Goal: Task Accomplishment & Management: Complete application form

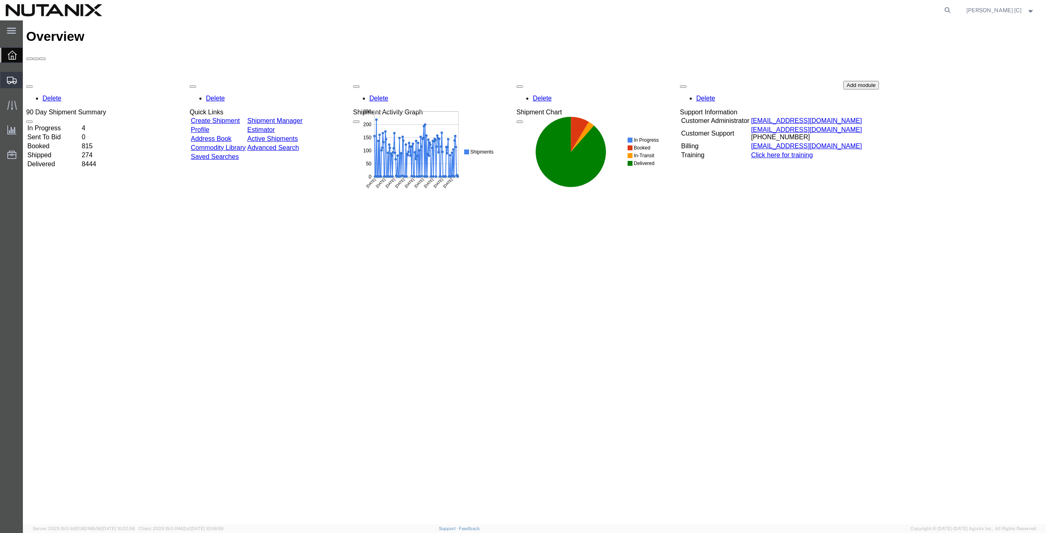
click at [0, 0] on span "Create from Template" at bounding box center [0, 0] width 0 height 0
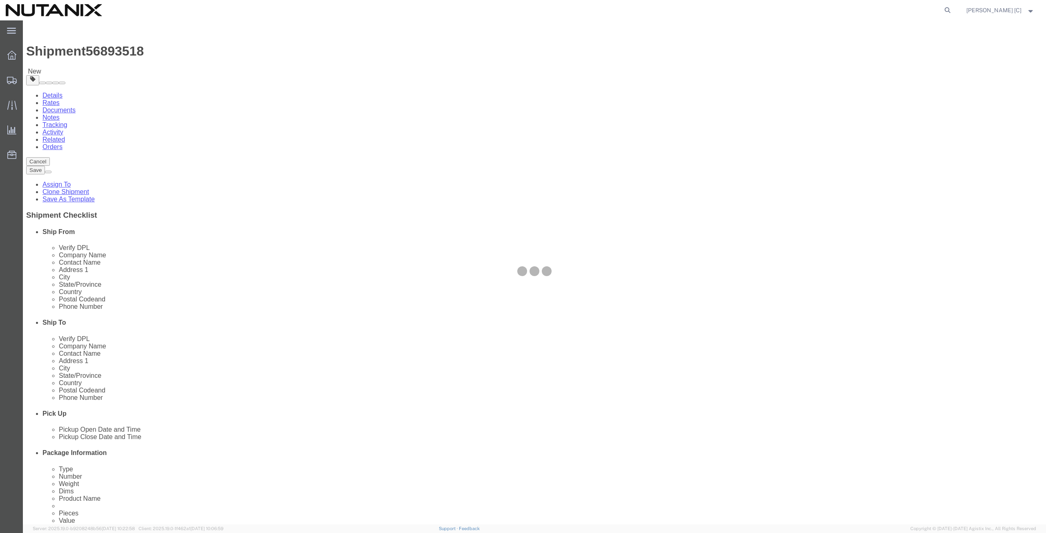
select select
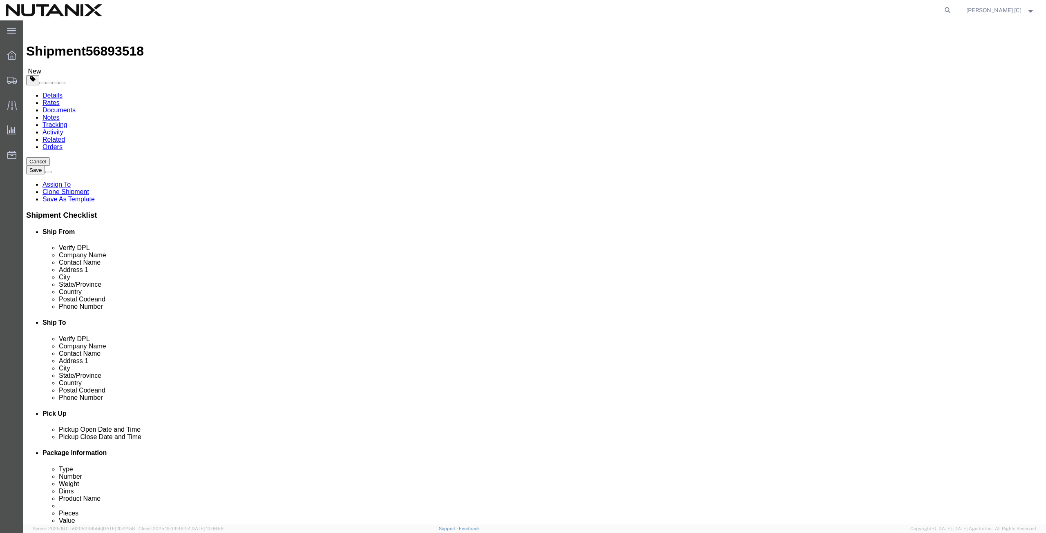
drag, startPoint x: 604, startPoint y: 156, endPoint x: 404, endPoint y: 155, distance: 200.3
click div "Ship From Location Location My Profile Location [GEOGRAPHIC_DATA] - [GEOGRAPHIC…"
drag, startPoint x: 629, startPoint y: 154, endPoint x: 562, endPoint y: 148, distance: 67.3
click div "Company Name [PERSON_NAME]"
type input "[PERSON_NAME]"
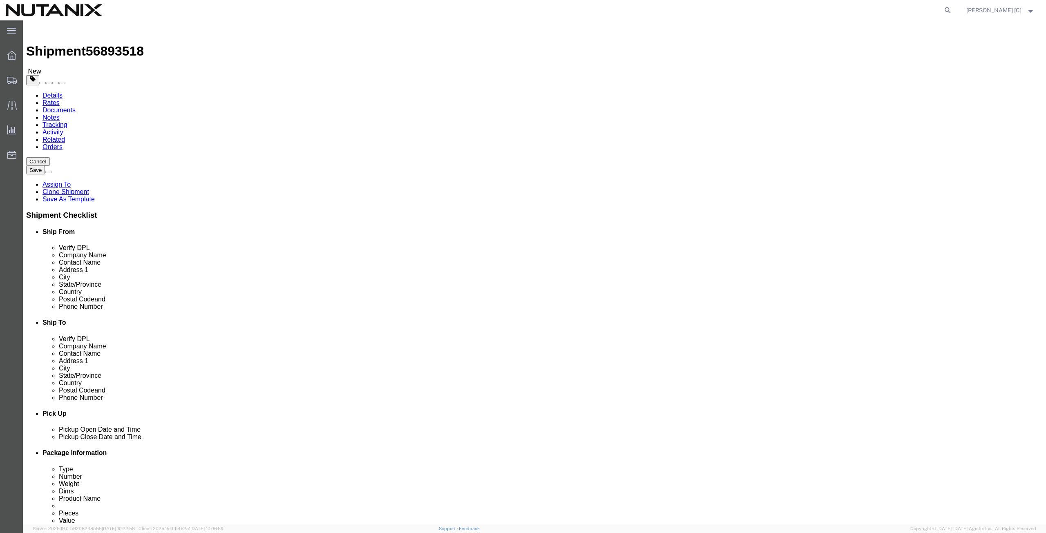
drag, startPoint x: 510, startPoint y: 166, endPoint x: 487, endPoint y: 170, distance: 23.2
click div "Contact Name [PERSON_NAME] [PERSON_NAME]"
paste input "[PERSON_NAME]"
type input "[PERSON_NAME]"
drag, startPoint x: 645, startPoint y: 185, endPoint x: 519, endPoint y: 191, distance: 126.0
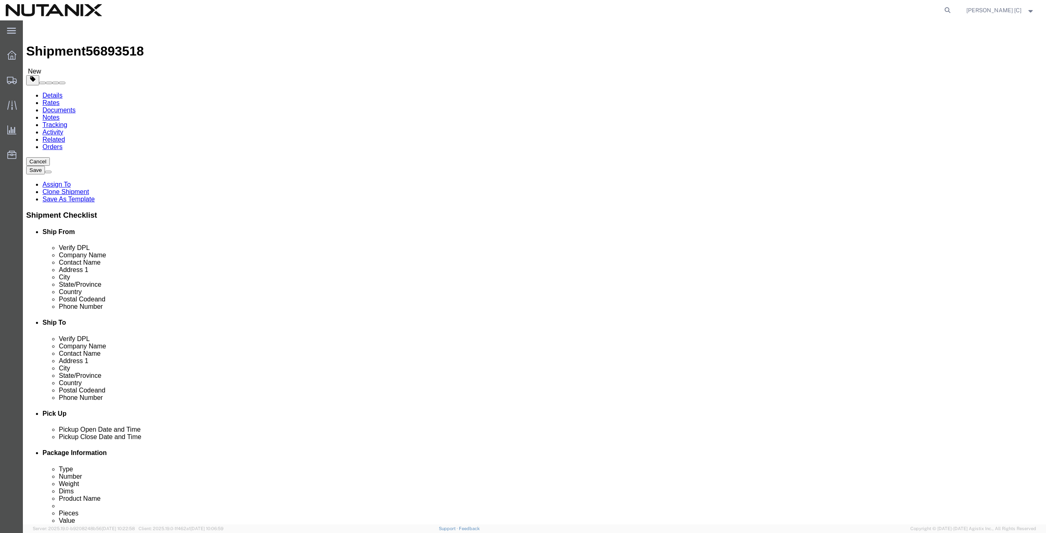
click div "Location My Profile Location [GEOGRAPHIC_DATA] - [GEOGRAPHIC_DATA] [GEOGRAPHIC_…"
paste input "[STREET_ADDRESS]"
type input "[STREET_ADDRESS]"
select select
drag, startPoint x: 605, startPoint y: 216, endPoint x: 526, endPoint y: 207, distance: 79.4
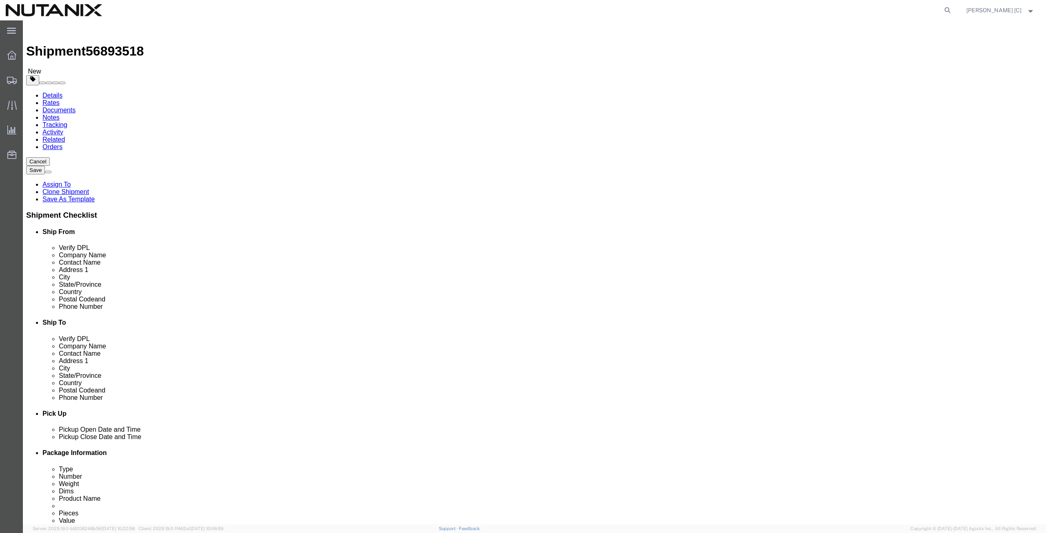
click div "Location My Profile Location [GEOGRAPHIC_DATA] - [GEOGRAPHIC_DATA] [GEOGRAPHIC_…"
paste input "Cape [PERSON_NAME]"
type input "Cape [PERSON_NAME]"
select select
type input "[US_STATE]"
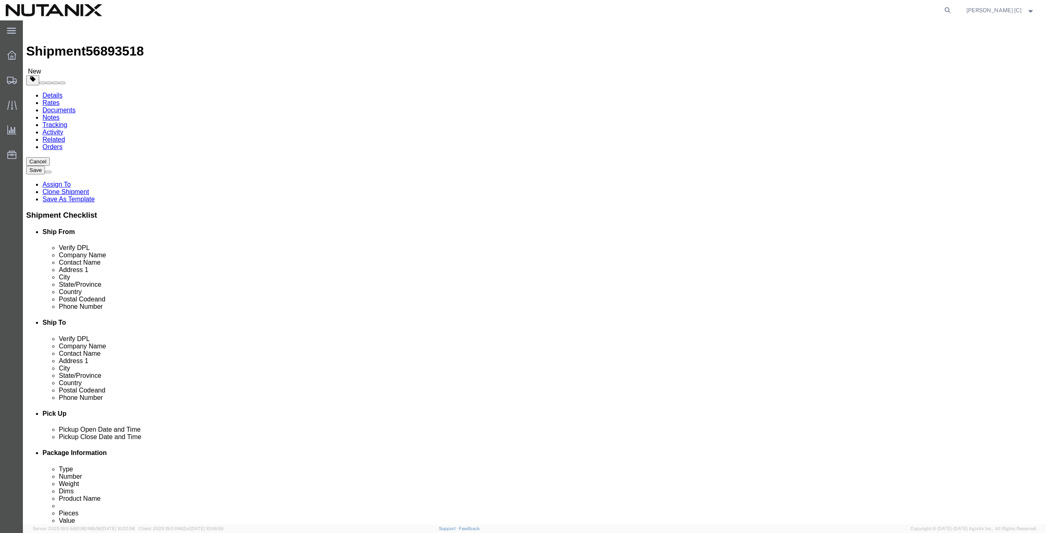
click div "Location My Profile Location [GEOGRAPHIC_DATA] - [GEOGRAPHIC_DATA] [GEOGRAPHIC_…"
paste input "04107"
type input "04107"
drag, startPoint x: 612, startPoint y: 260, endPoint x: 524, endPoint y: 274, distance: 89.0
click div "Location My Profile Location [GEOGRAPHIC_DATA] - [GEOGRAPHIC_DATA] [GEOGRAPHIC_…"
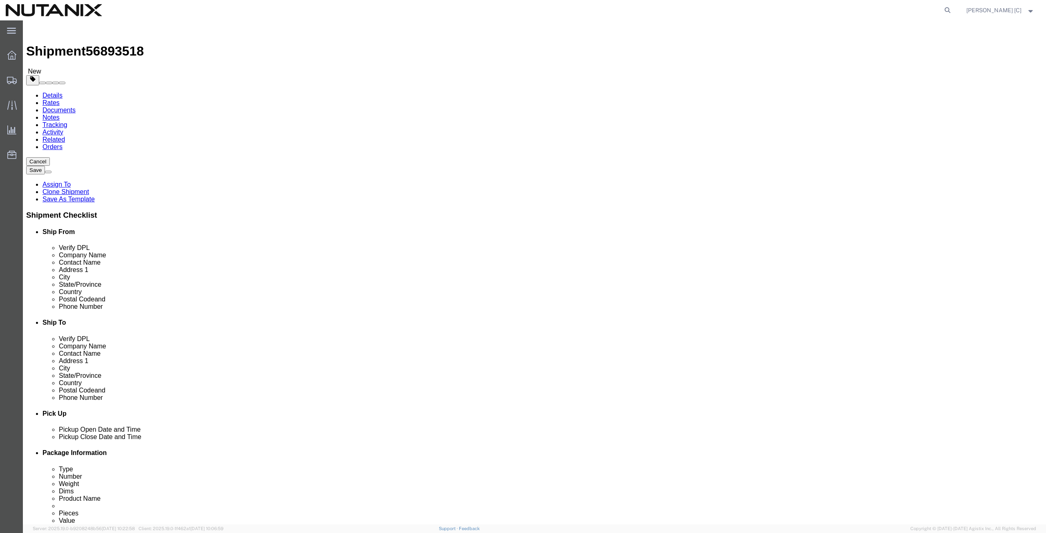
paste input "04107"
type input "04107"
select select
drag, startPoint x: 626, startPoint y: 276, endPoint x: 509, endPoint y: 279, distance: 116.5
click div "Phone Number 04107"
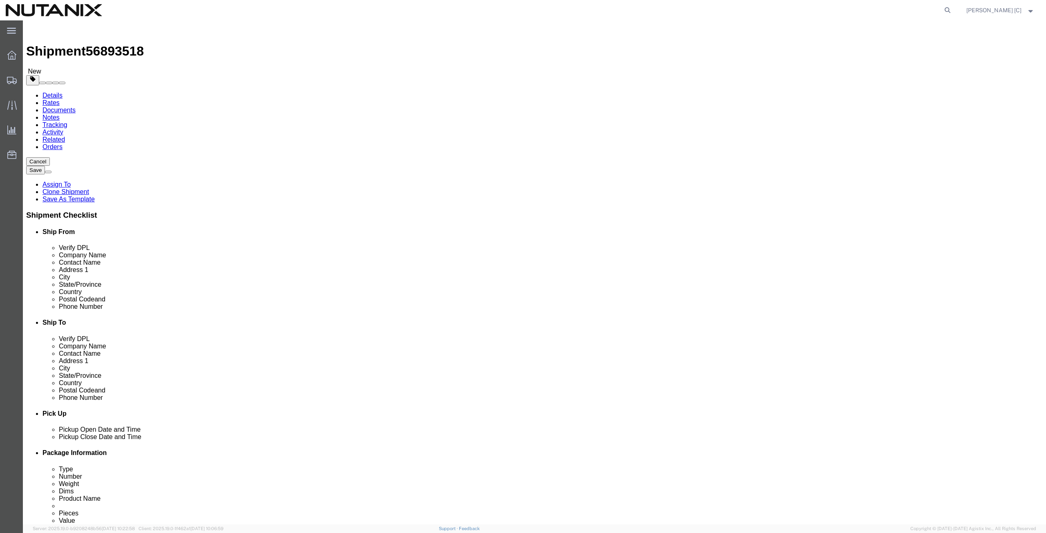
paste input "[PHONE_NUMBER]"
type input "[PHONE_NUMBER]"
drag, startPoint x: 673, startPoint y: 294, endPoint x: 509, endPoint y: 299, distance: 164.0
click div "Location My Profile Location [GEOGRAPHIC_DATA] - [GEOGRAPHIC_DATA] [GEOGRAPHIC_…"
paste input "andreea.[PERSON_NAME]"
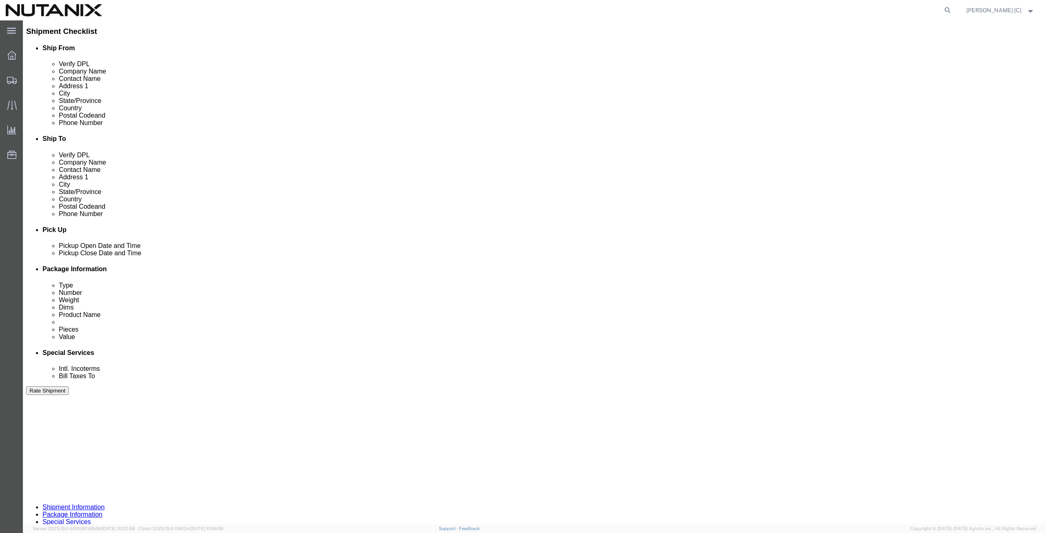
scroll to position [197, 0]
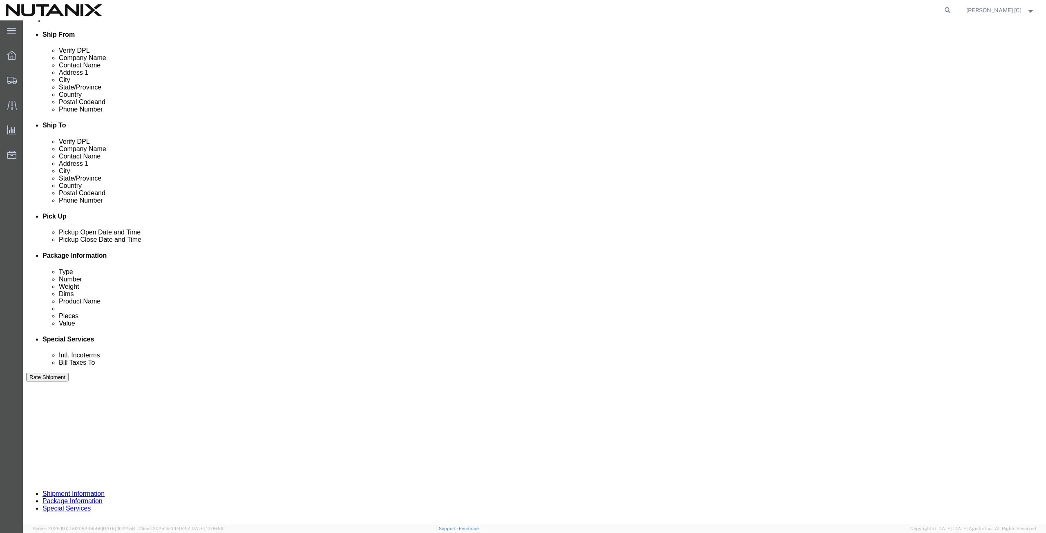
type input "[EMAIL_ADDRESS][PERSON_NAME][DOMAIN_NAME]"
drag, startPoint x: 170, startPoint y: 303, endPoint x: 96, endPoint y: 292, distance: 75.2
click div "Select Account Type Activity ID Airline Appointment Number ASN Batch Request # …"
paste input "11"
type input "70011"
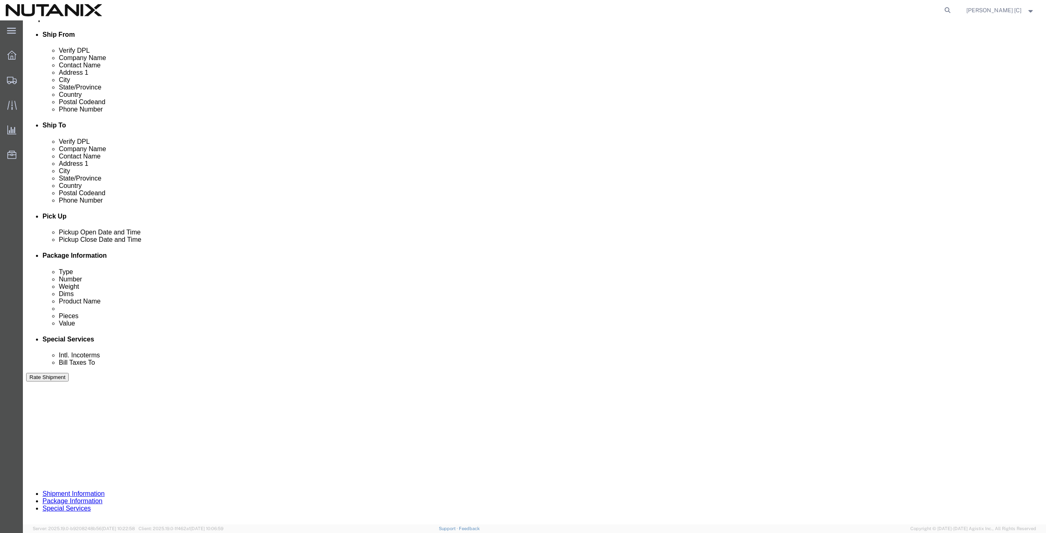
click button "Continue"
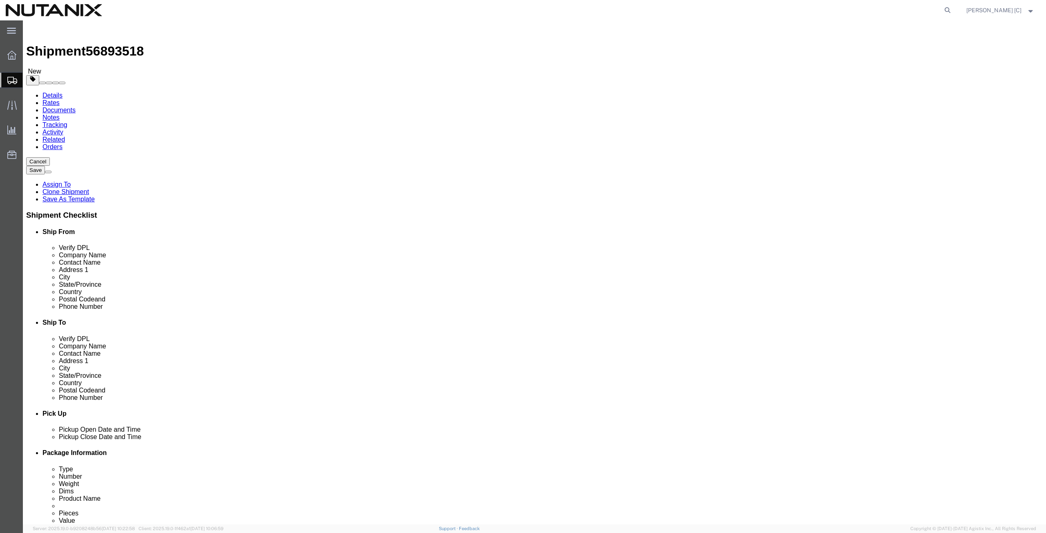
click button "Continue"
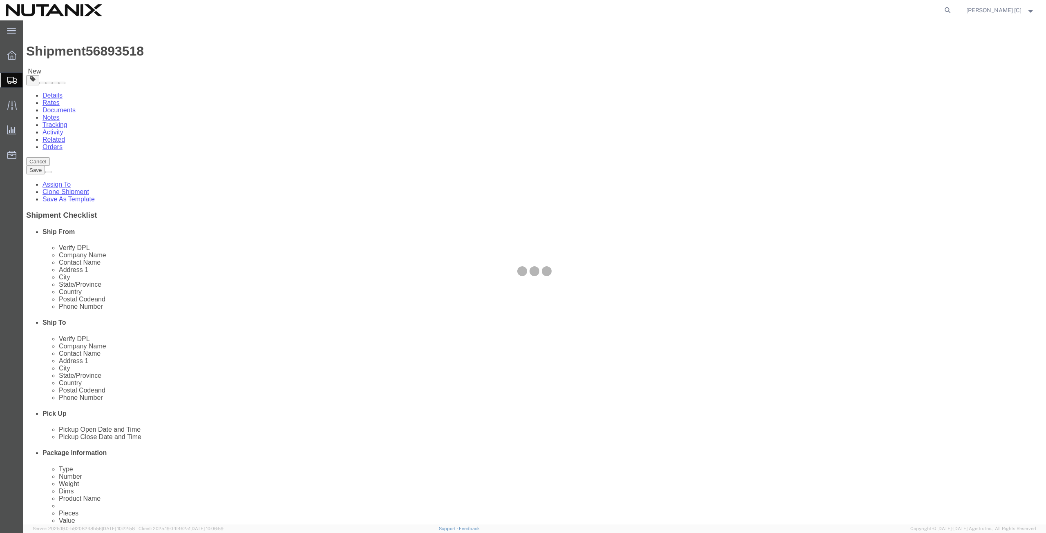
select select
select select "COSTCENTER"
select select "48694"
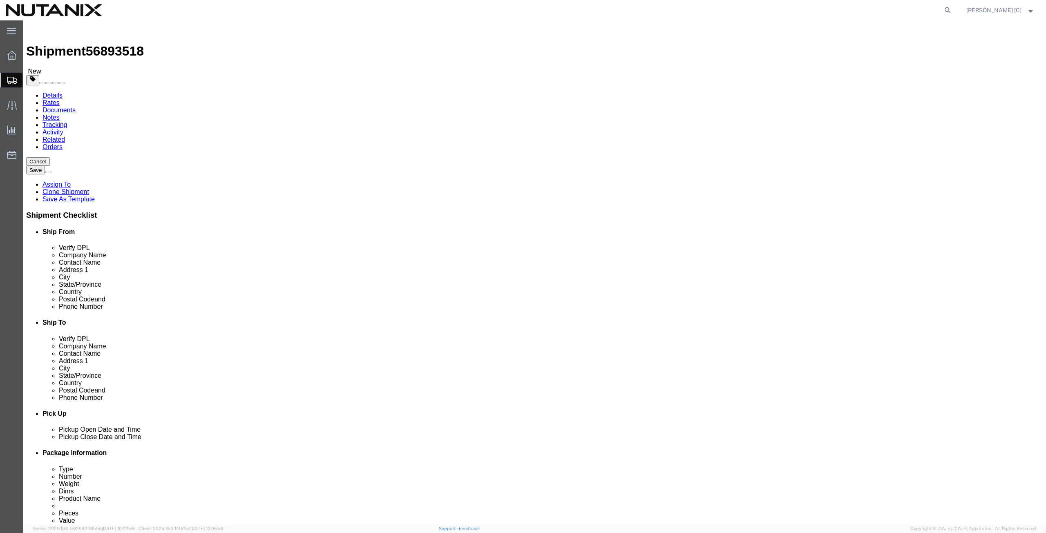
click icon
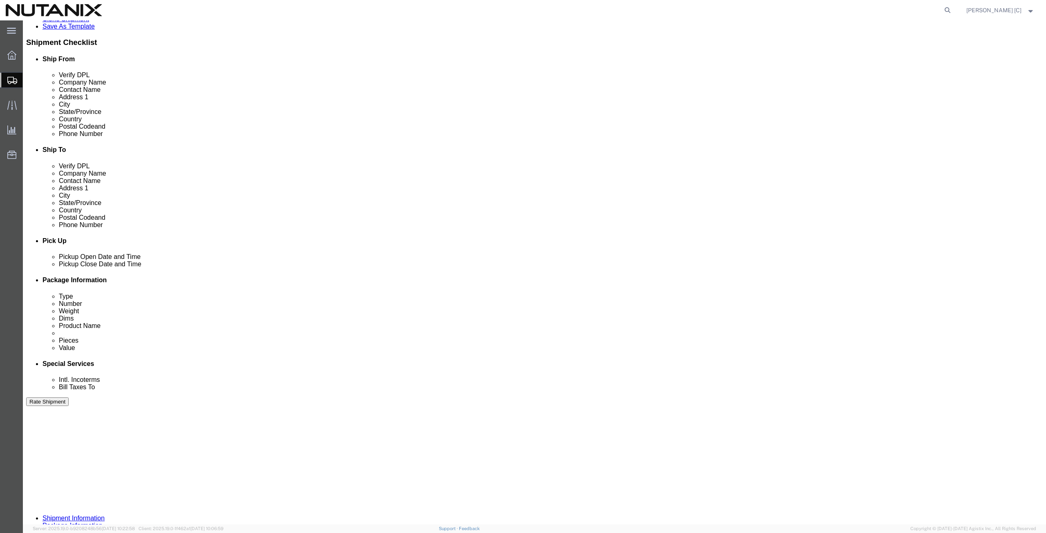
scroll to position [197, 0]
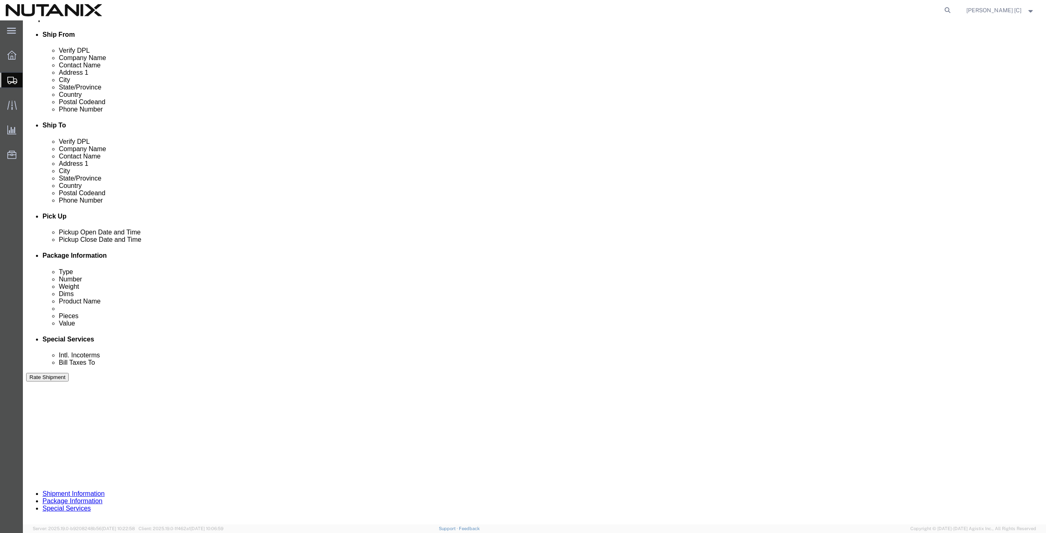
click button "Continue"
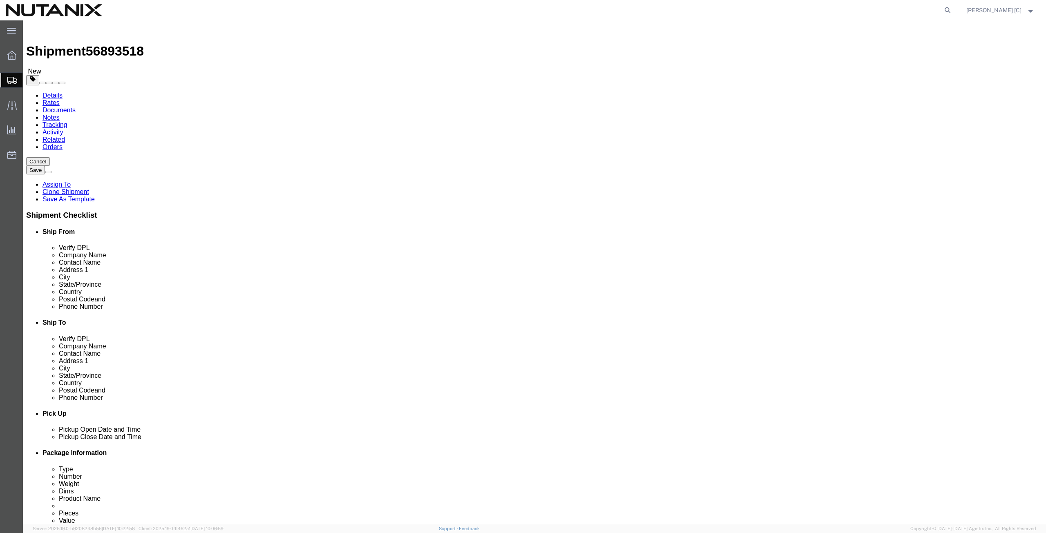
click button "Continue"
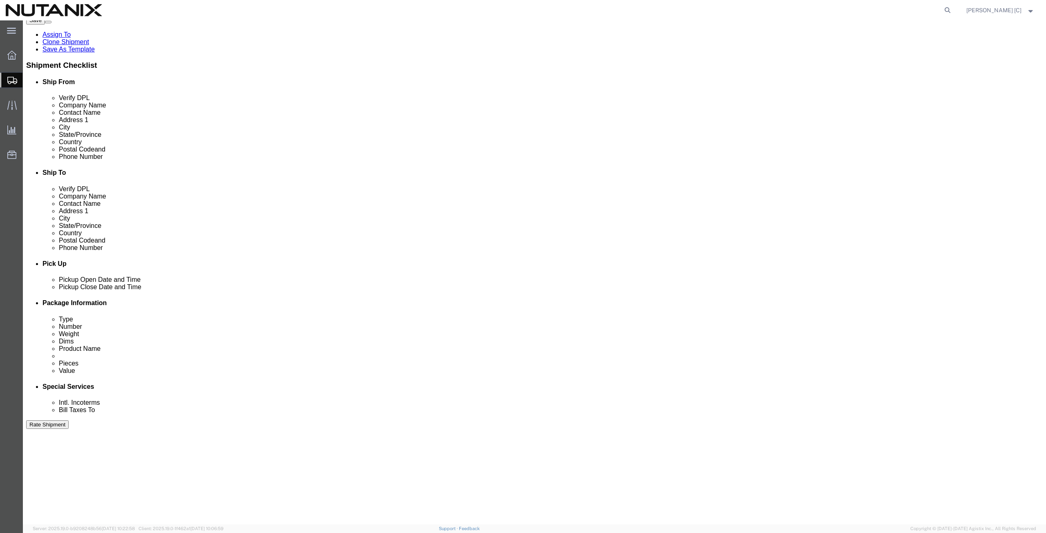
scroll to position [284, 0]
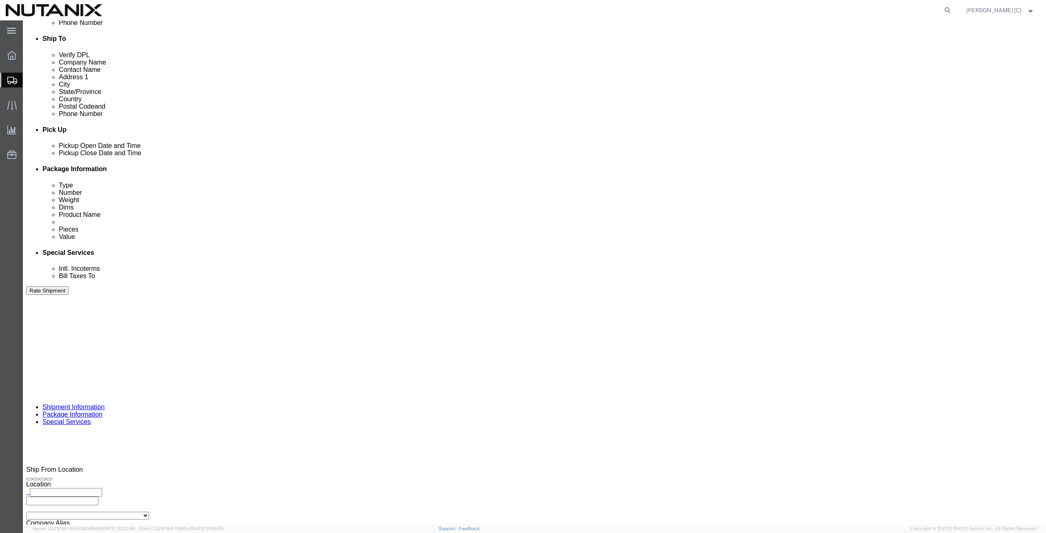
click button "Rate Shipment"
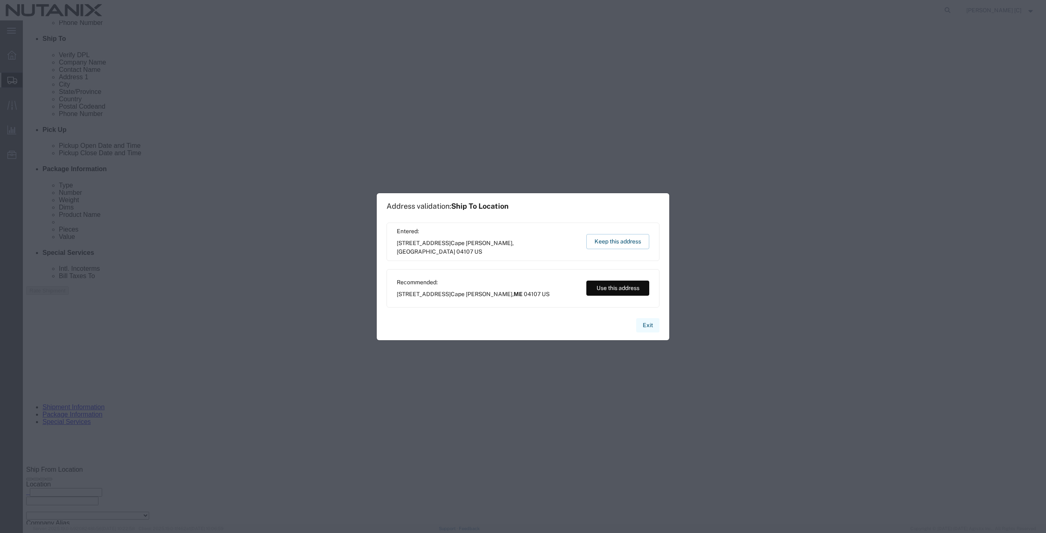
drag, startPoint x: 623, startPoint y: 301, endPoint x: 646, endPoint y: 322, distance: 30.7
click at [646, 322] on button "Exit" at bounding box center [647, 325] width 23 height 14
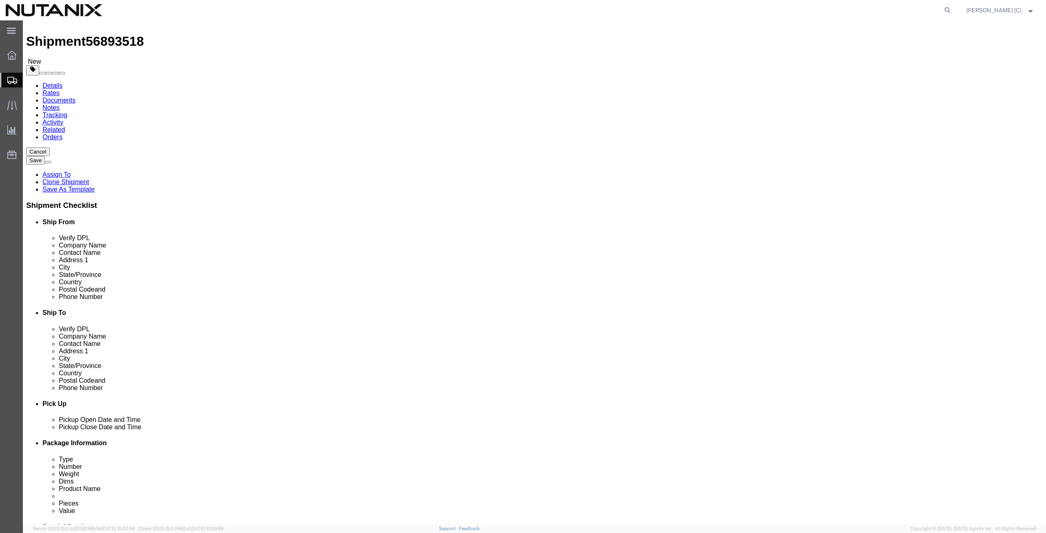
scroll to position [0, 0]
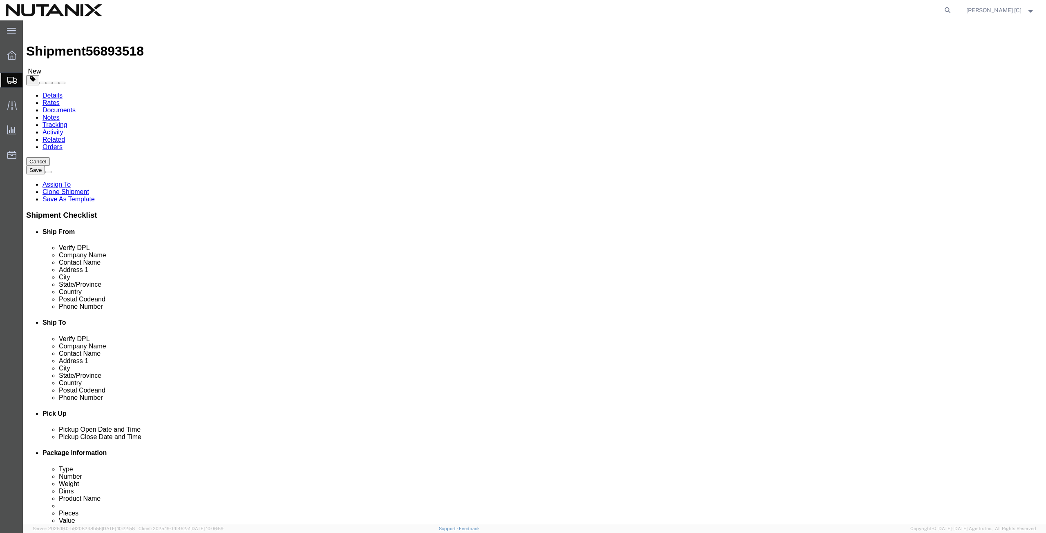
click icon
type input "main"
select select
select select "ME"
click button "Rate Shipment"
